Goal: Task Accomplishment & Management: Use online tool/utility

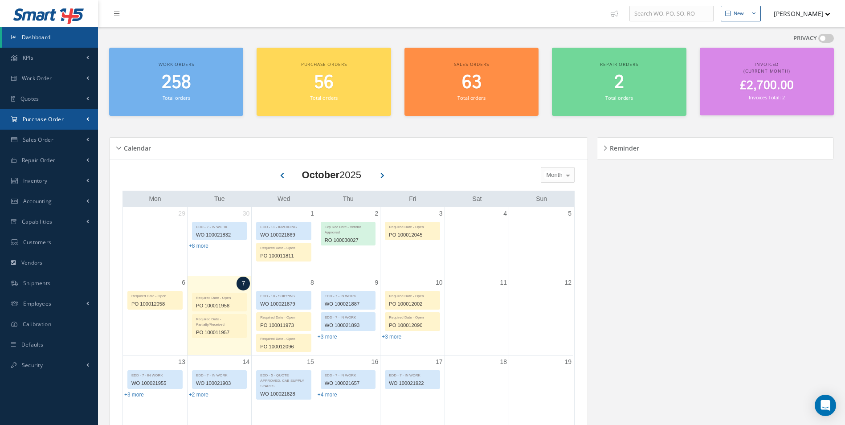
click at [63, 126] on link "Purchase Order" at bounding box center [49, 119] width 98 height 20
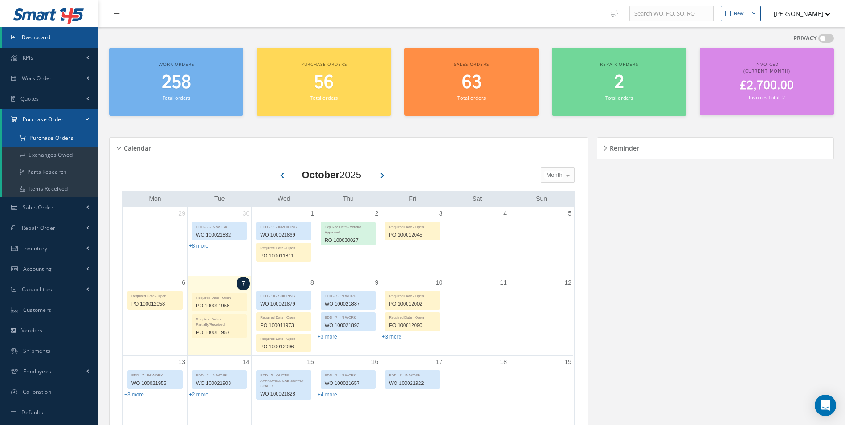
click at [57, 135] on a=1&status_id=2&status_id=3&status_id=5&collapsedFilters"] "Purchase Orders" at bounding box center [51, 138] width 98 height 17
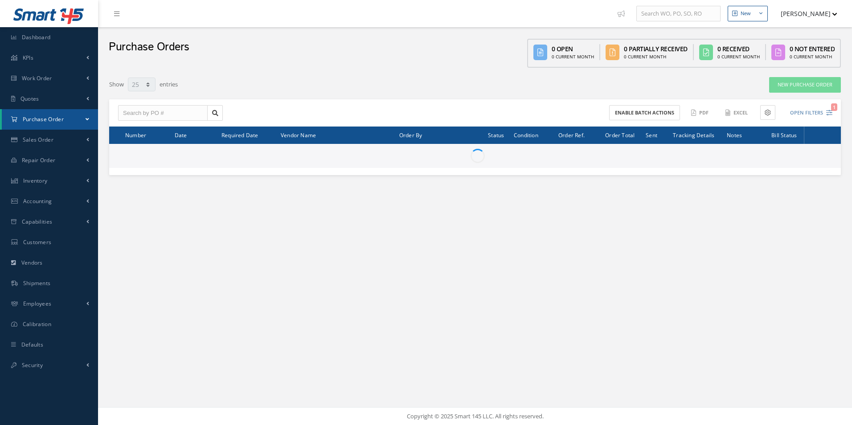
select select "25"
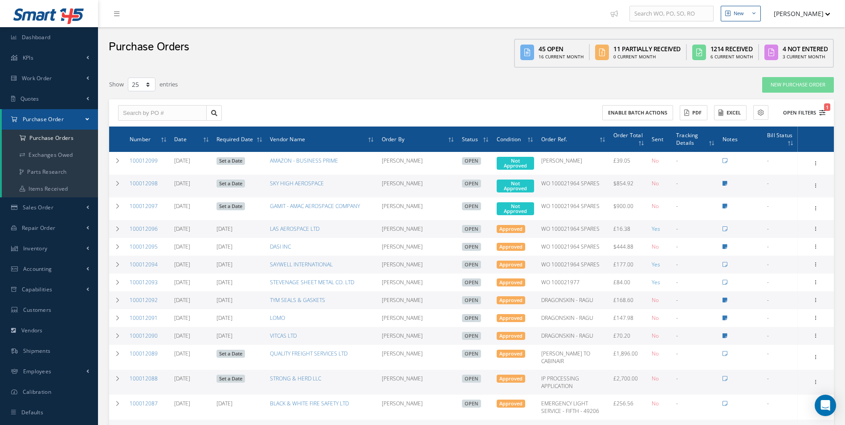
click at [808, 110] on button "Open Filters 1" at bounding box center [800, 113] width 50 height 15
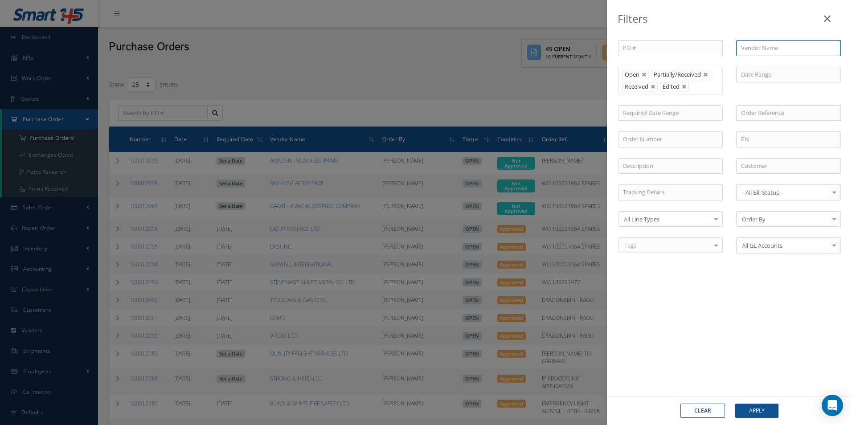
click at [754, 47] on input "text" at bounding box center [788, 48] width 105 height 16
click at [758, 60] on span "CARDINAL GLOBAL LOGISTICS" at bounding box center [781, 64] width 80 height 8
type input "CARDINAL GLOBAL LOGISTICS"
click at [763, 404] on button "Apply" at bounding box center [756, 411] width 43 height 14
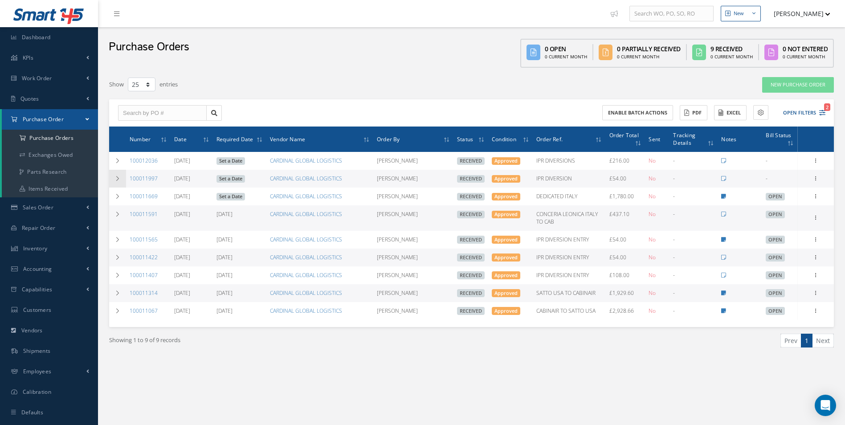
click at [115, 178] on icon at bounding box center [117, 178] width 6 height 5
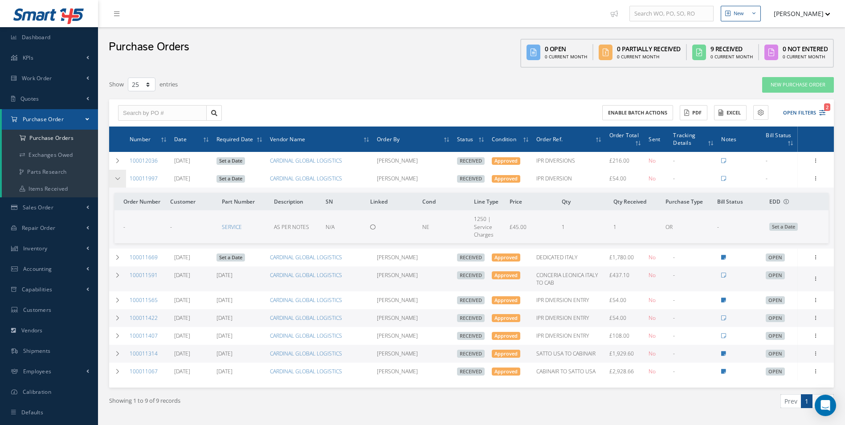
click at [115, 178] on icon at bounding box center [117, 178] width 6 height 5
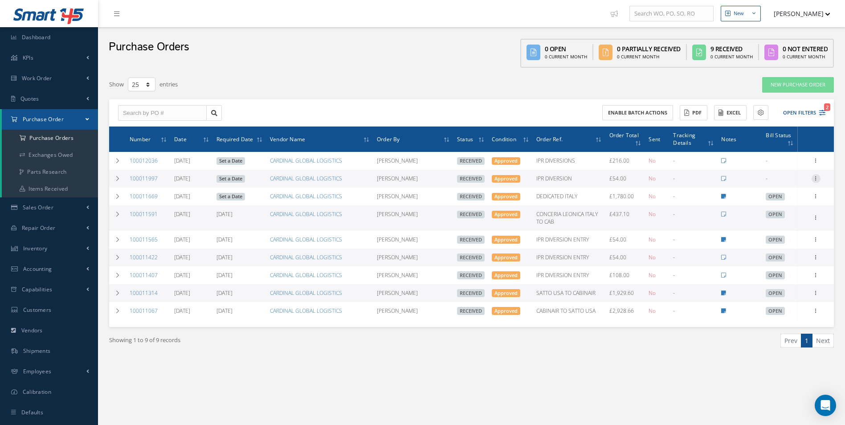
click at [819, 181] on icon at bounding box center [816, 177] width 9 height 7
click at [784, 218] on link "Create Bill" at bounding box center [775, 219] width 70 height 12
type input "9.00"
type input "0.00"
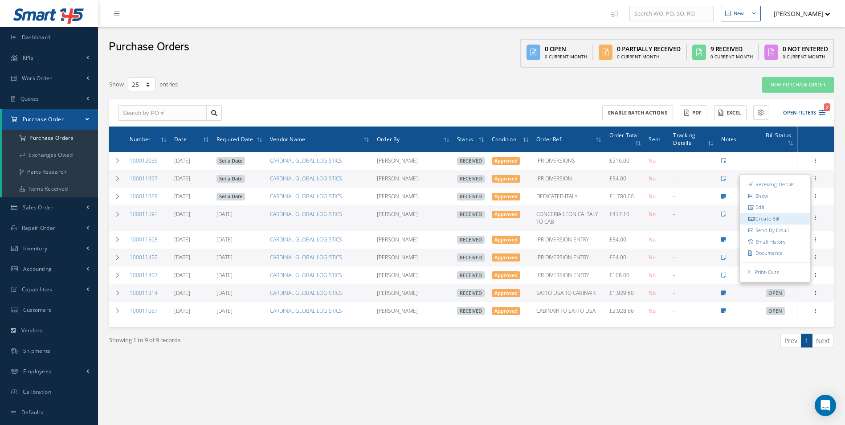
type input "0.00"
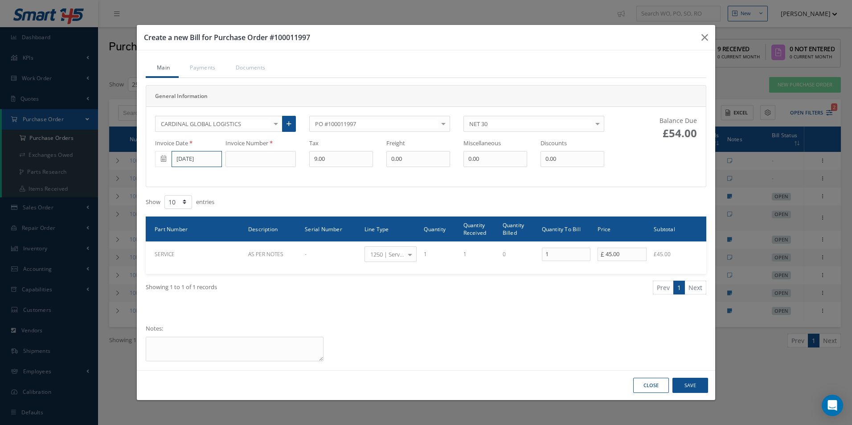
drag, startPoint x: 203, startPoint y: 159, endPoint x: 199, endPoint y: 163, distance: 5.7
click at [203, 159] on input "[DATE]" at bounding box center [196, 159] width 50 height 16
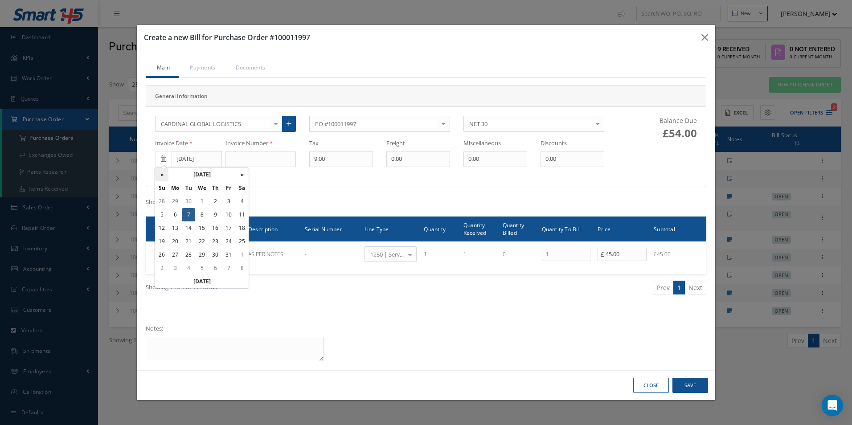
click at [164, 174] on th "«" at bounding box center [161, 174] width 13 height 13
drag, startPoint x: 188, startPoint y: 255, endPoint x: 207, endPoint y: 238, distance: 25.5
click at [188, 255] on td "30" at bounding box center [188, 254] width 13 height 13
type input "[DATE]"
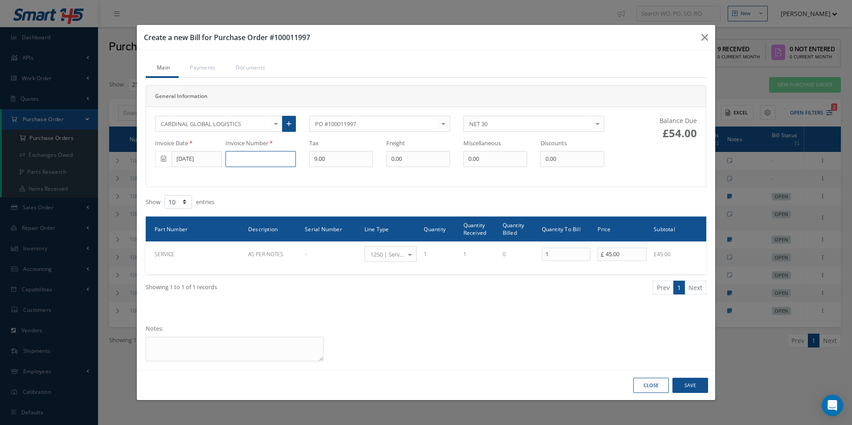
click at [254, 159] on input at bounding box center [260, 159] width 70 height 16
paste input "I0003861"
type input "I0003861"
click at [690, 384] on button "Save" at bounding box center [690, 386] width 36 height 16
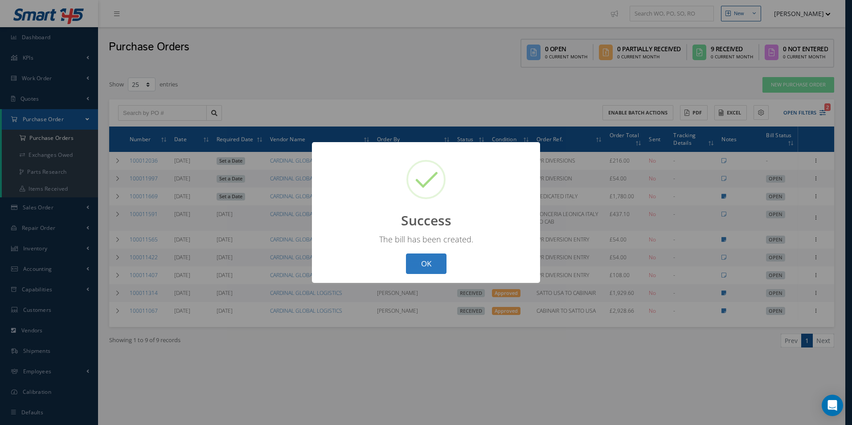
click at [432, 266] on button "OK" at bounding box center [426, 263] width 41 height 21
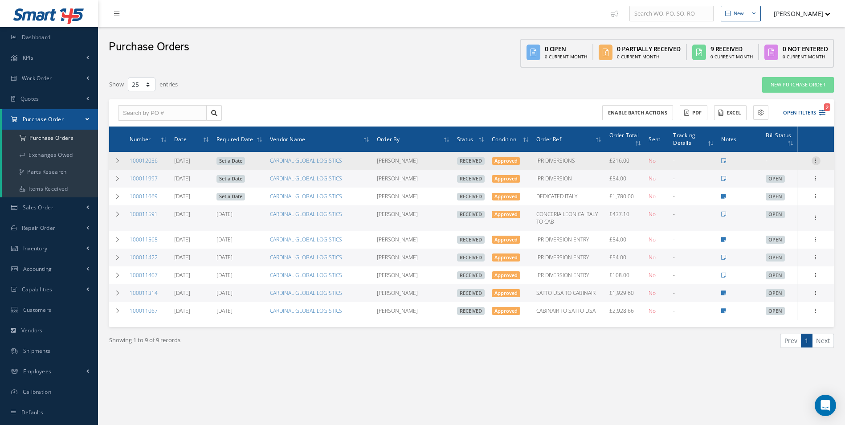
click at [813, 160] on icon at bounding box center [816, 159] width 9 height 7
click at [766, 203] on link "Create Bill" at bounding box center [775, 201] width 70 height 12
type input "36.00"
type input "0.00"
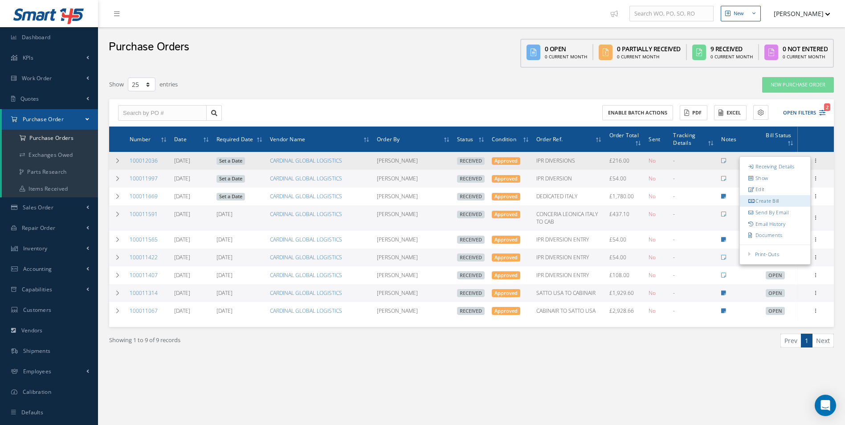
type input "0.00"
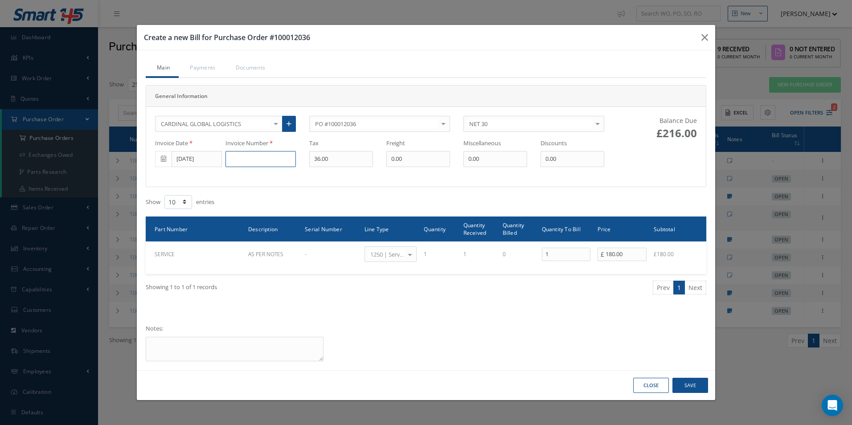
click at [268, 152] on input at bounding box center [260, 159] width 70 height 16
paste input "I0003861"
type input "I0003861"
click at [687, 384] on button "Save" at bounding box center [690, 386] width 36 height 16
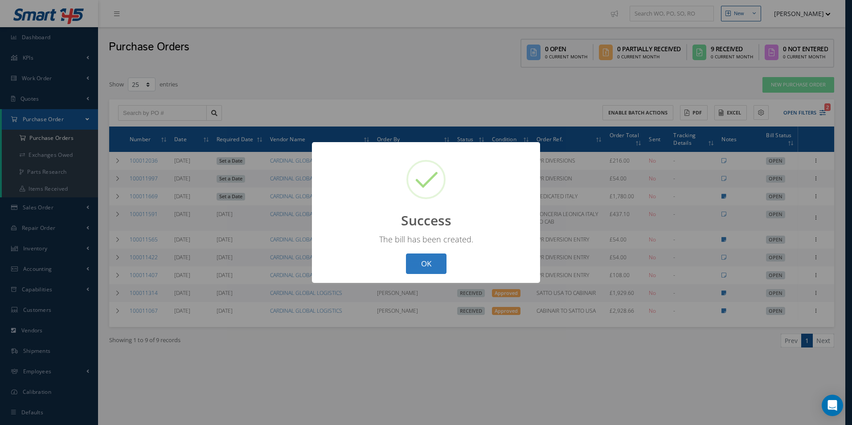
click at [433, 267] on button "OK" at bounding box center [426, 263] width 41 height 21
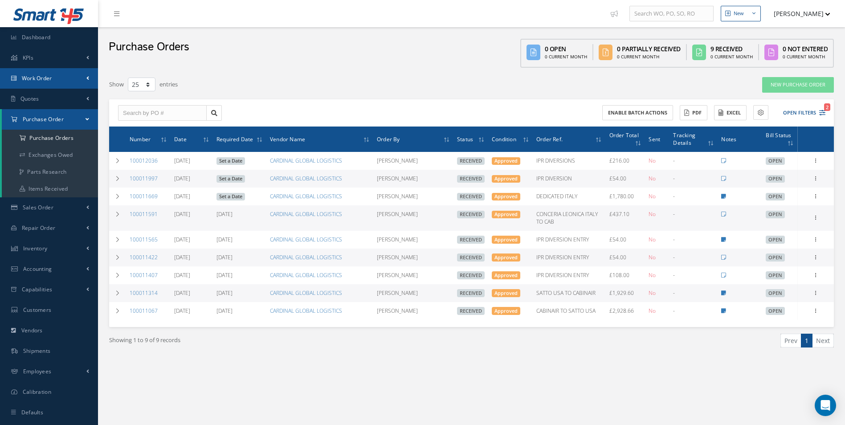
click at [90, 83] on link "Work Order" at bounding box center [49, 78] width 98 height 20
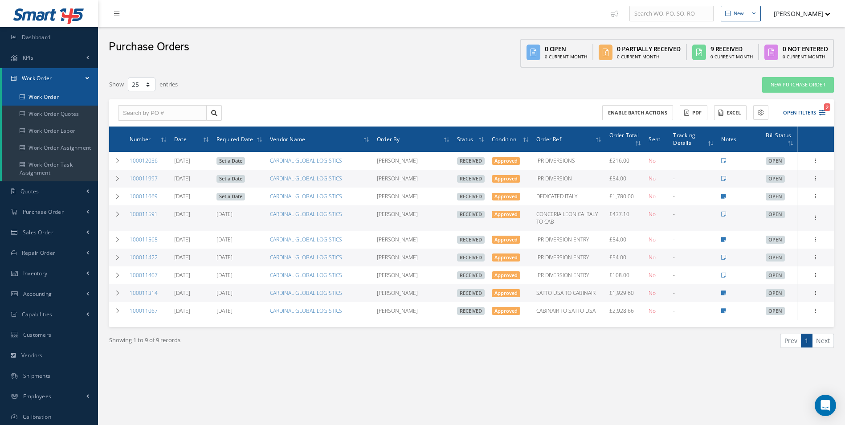
click at [67, 96] on link "Work Order" at bounding box center [50, 97] width 96 height 17
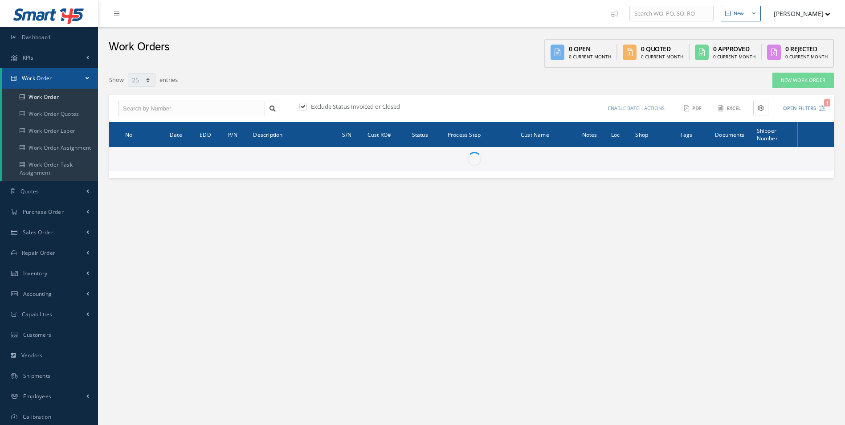
select select "25"
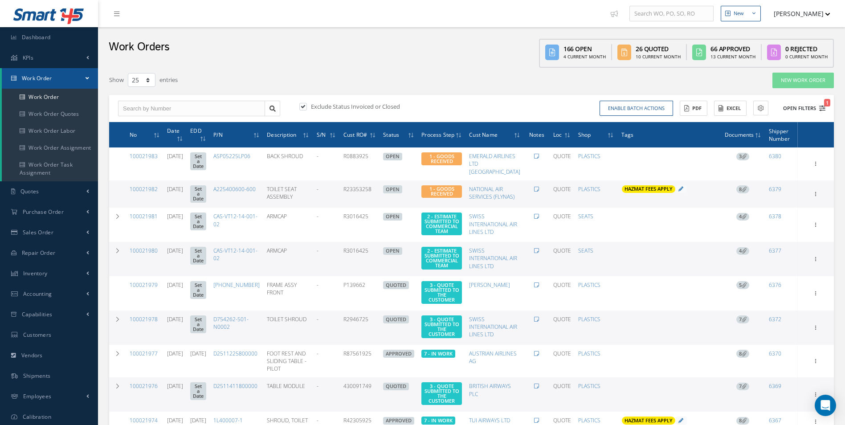
click at [795, 108] on button "Open Filters 1" at bounding box center [800, 108] width 50 height 15
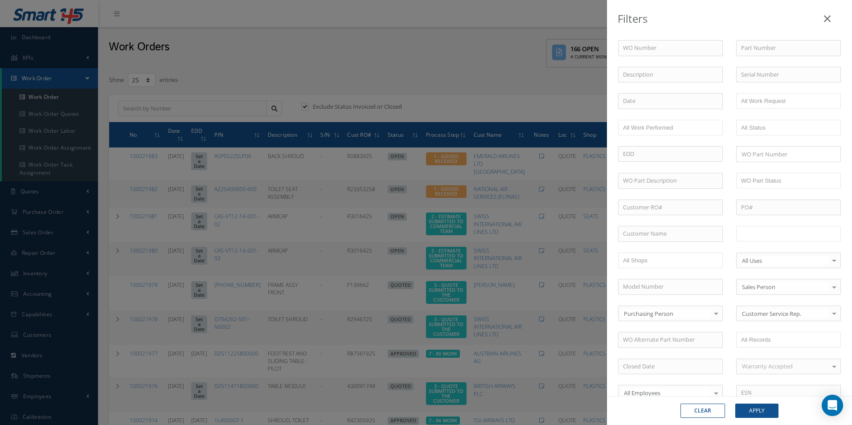
click at [782, 232] on input "text" at bounding box center [769, 233] width 57 height 11
click at [761, 411] on button "Apply" at bounding box center [756, 411] width 43 height 14
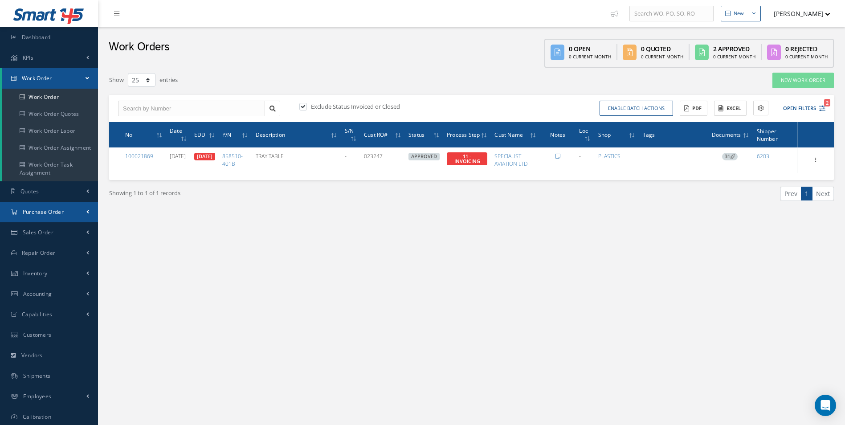
click at [63, 211] on span "Purchase Order" at bounding box center [43, 212] width 41 height 8
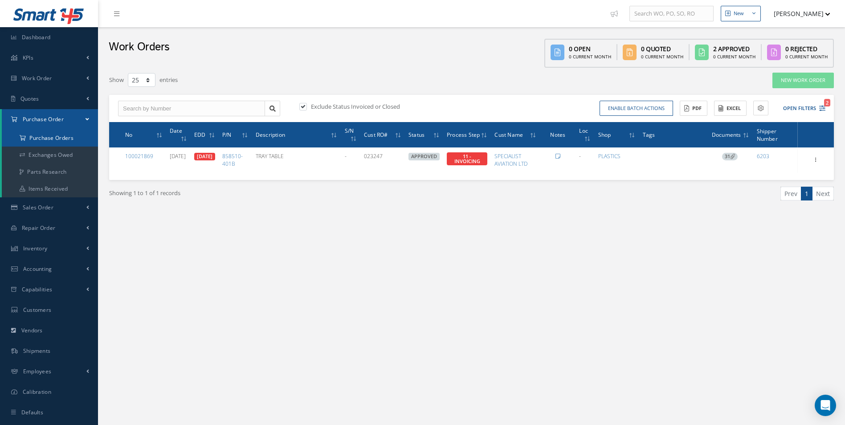
click at [68, 140] on a=1&status_id=2&status_id=3&status_id=5&collapsedFilters"] "Purchase Orders" at bounding box center [50, 138] width 96 height 17
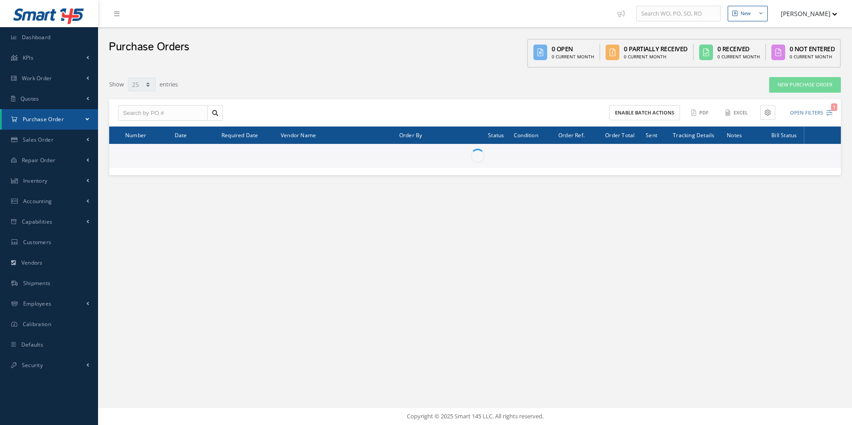
select select "25"
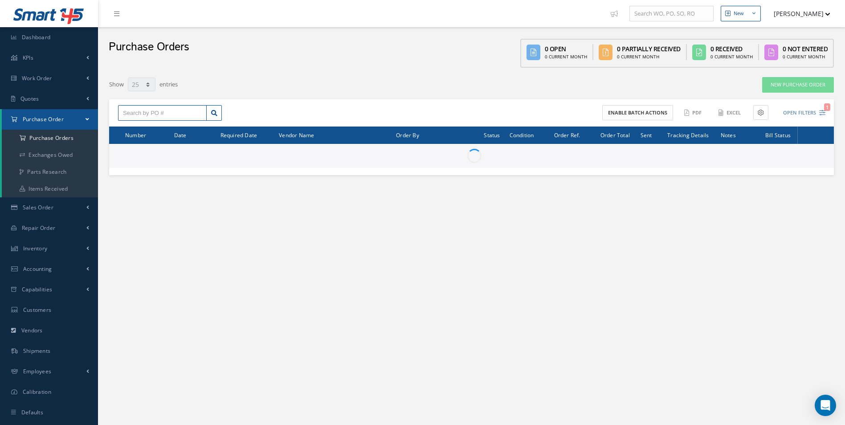
click at [163, 116] on input "text" at bounding box center [162, 113] width 89 height 16
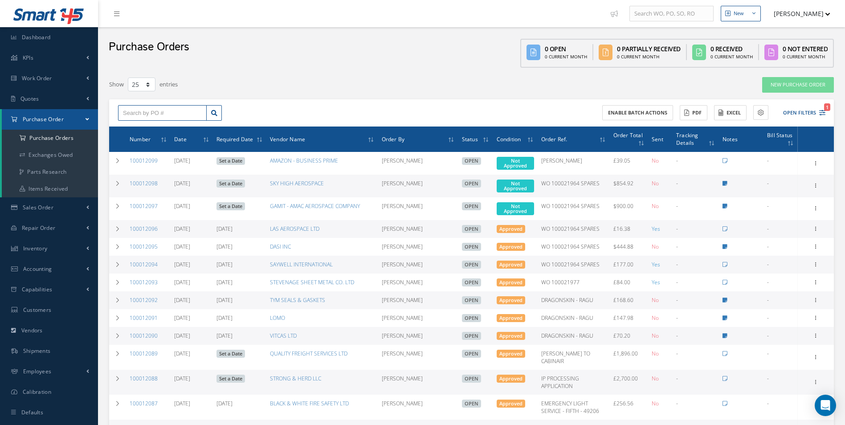
paste input "100011948"
type input "100011948"
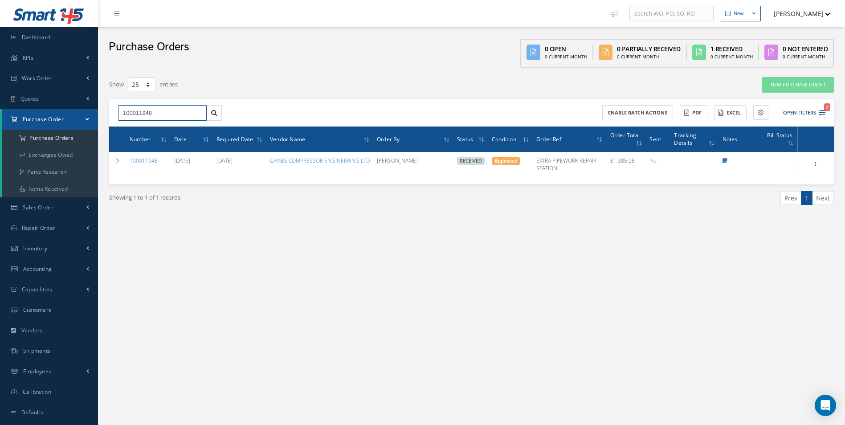
click at [203, 113] on input "100011948" at bounding box center [162, 113] width 89 height 16
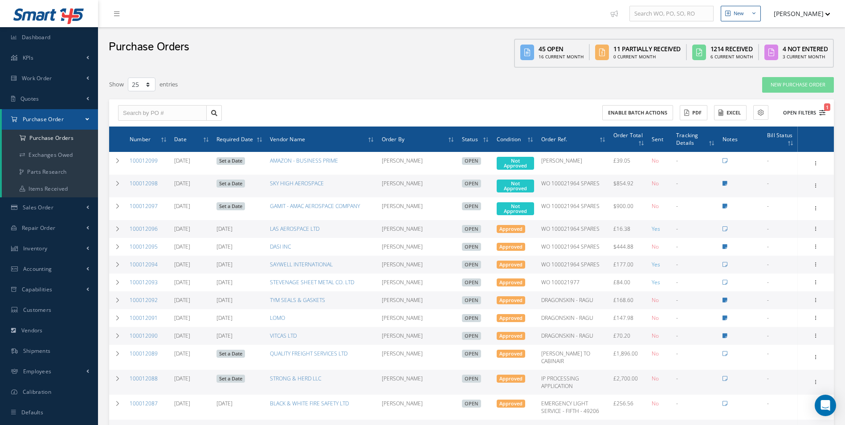
click at [804, 114] on button "Open Filters 1" at bounding box center [800, 113] width 50 height 15
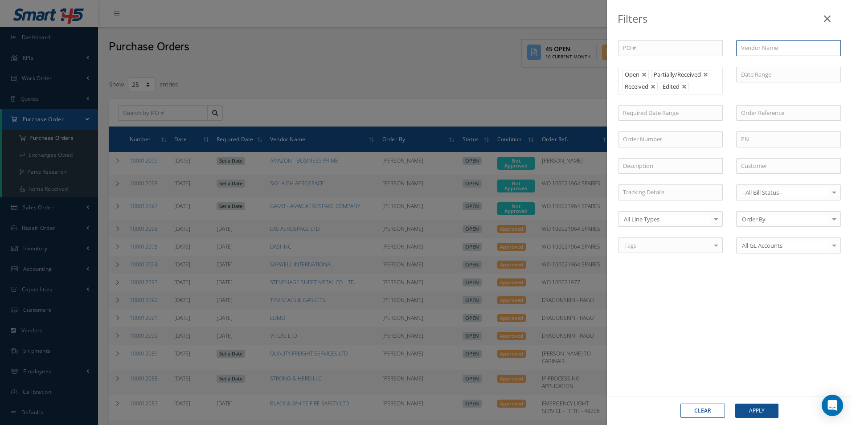
click at [763, 52] on input "text" at bounding box center [788, 48] width 105 height 16
click at [767, 66] on span "QUALITY FREIGHT SERVICES LTD" at bounding box center [784, 64] width 86 height 8
type input "QUALITY FREIGHT SERVICES LTD"
click at [750, 412] on button "Apply" at bounding box center [756, 411] width 43 height 14
